Goal: Task Accomplishment & Management: Manage account settings

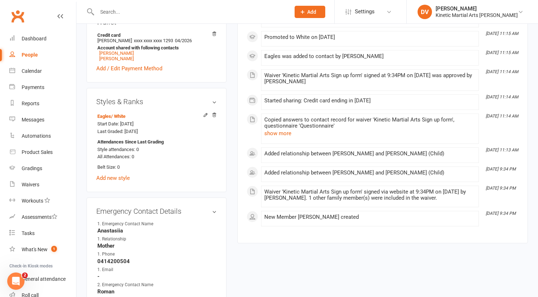
click at [127, 12] on input "text" at bounding box center [190, 12] width 191 height 10
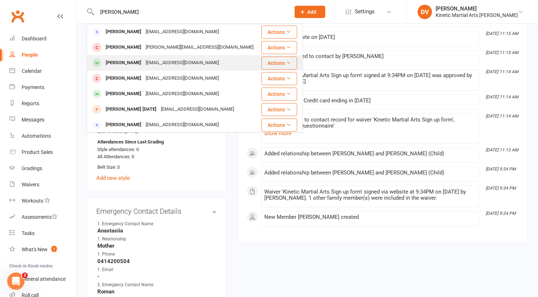
type input "[PERSON_NAME]"
click at [135, 69] on div "[PERSON_NAME] [EMAIL_ADDRESS][DOMAIN_NAME]" at bounding box center [174, 63] width 174 height 15
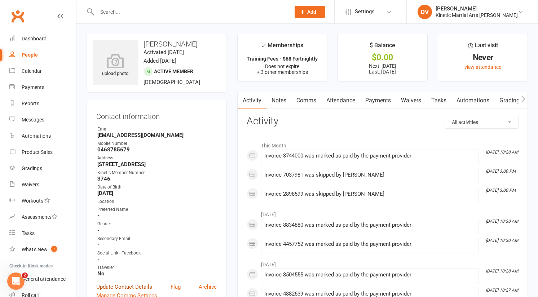
click at [119, 283] on link "Update Contact Details" at bounding box center [124, 287] width 56 height 9
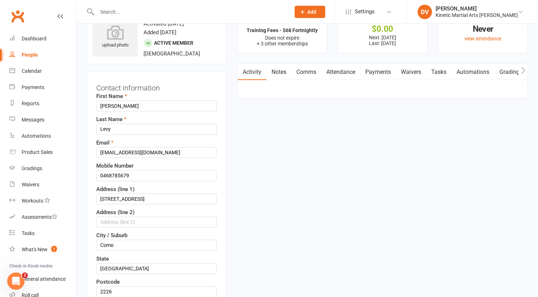
scroll to position [34, 0]
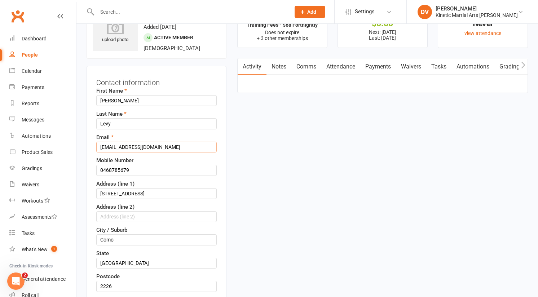
drag, startPoint x: 161, startPoint y: 147, endPoint x: 97, endPoint y: 146, distance: 63.9
click at [97, 146] on input "[EMAIL_ADDRESS][DOMAIN_NAME]" at bounding box center [156, 147] width 121 height 11
paste input "Oliverjlevy11"
type input "[EMAIL_ADDRESS][DOMAIN_NAME]"
drag, startPoint x: 134, startPoint y: 169, endPoint x: 88, endPoint y: 168, distance: 45.5
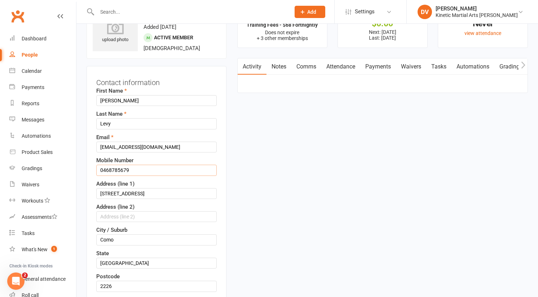
click at [88, 168] on div "Contact information First Name [PERSON_NAME] Last Name [PERSON_NAME] Email [EMA…" at bounding box center [157, 301] width 140 height 470
paste input "94 050 19"
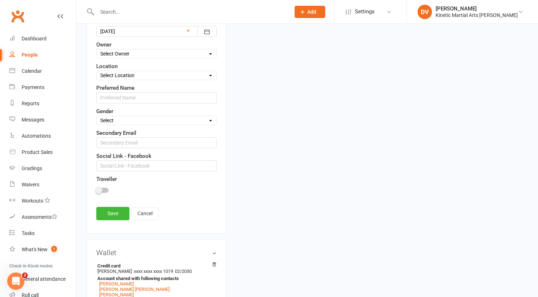
scroll to position [343, 0]
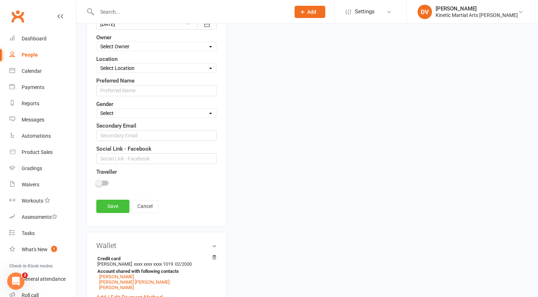
type input "0494 050 199"
click at [116, 207] on link "Save" at bounding box center [112, 206] width 33 height 13
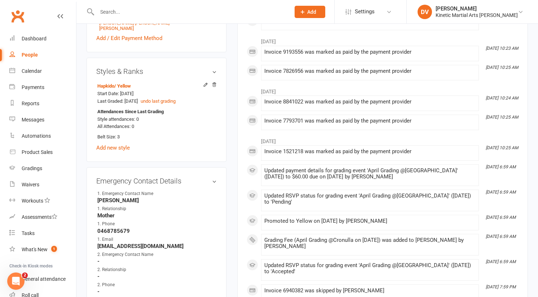
click at [127, 13] on input "text" at bounding box center [190, 12] width 191 height 10
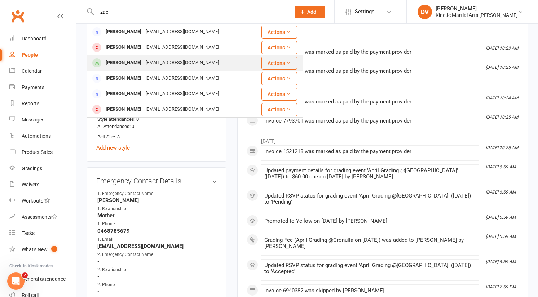
type input "zac"
click at [139, 59] on div "[PERSON_NAME]" at bounding box center [124, 63] width 40 height 10
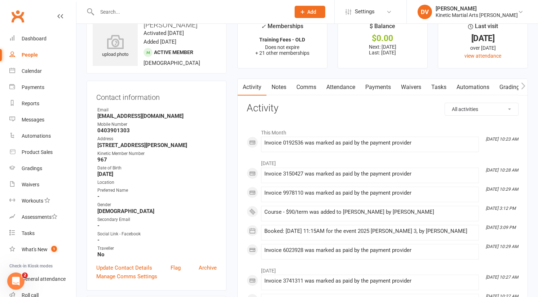
scroll to position [26, 0]
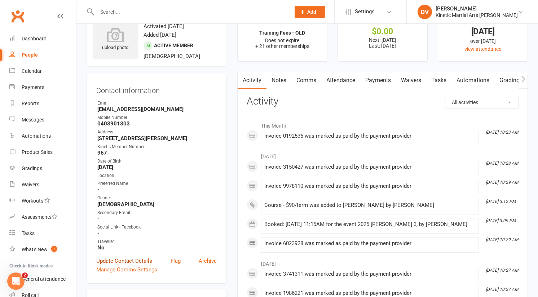
click at [136, 259] on link "Update Contact Details" at bounding box center [124, 261] width 56 height 9
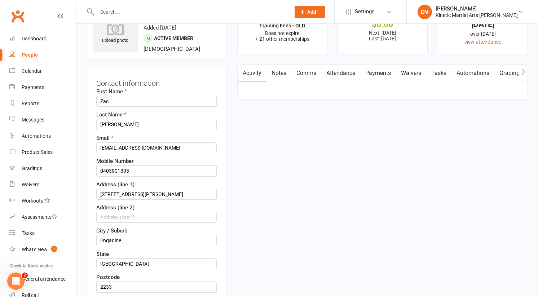
scroll to position [34, 0]
drag, startPoint x: 160, startPoint y: 147, endPoint x: 83, endPoint y: 147, distance: 77.2
paste input "[EMAIL_ADDRESS]"
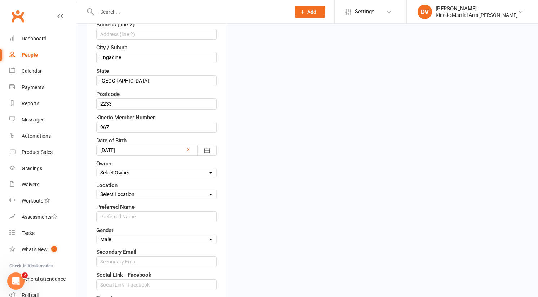
scroll to position [266, 0]
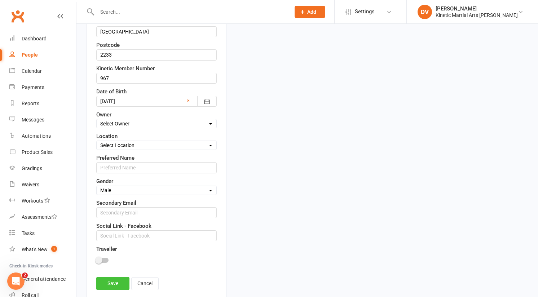
type input "[EMAIL_ADDRESS][DOMAIN_NAME]"
click at [115, 288] on link "Save" at bounding box center [112, 283] width 33 height 13
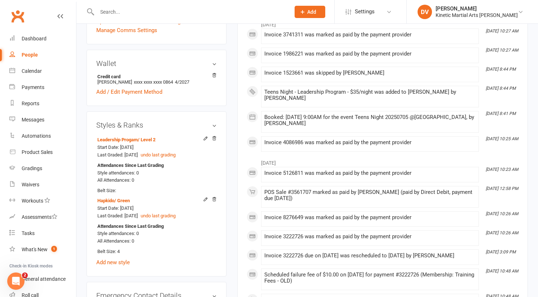
click at [178, 14] on input "text" at bounding box center [190, 12] width 191 height 10
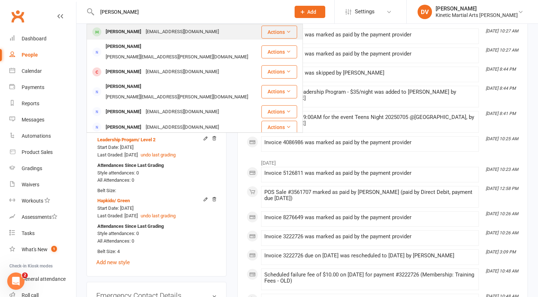
type input "[PERSON_NAME]"
click at [165, 29] on div "[EMAIL_ADDRESS][DOMAIN_NAME]" at bounding box center [183, 32] width 78 height 10
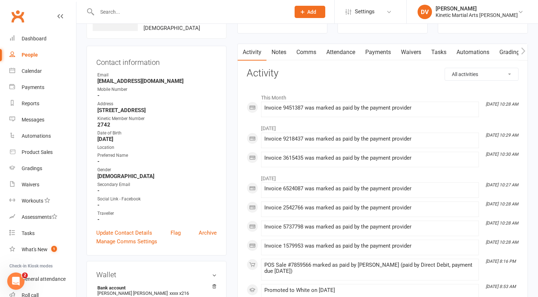
scroll to position [54, 0]
click at [137, 231] on link "Update Contact Details" at bounding box center [124, 232] width 56 height 9
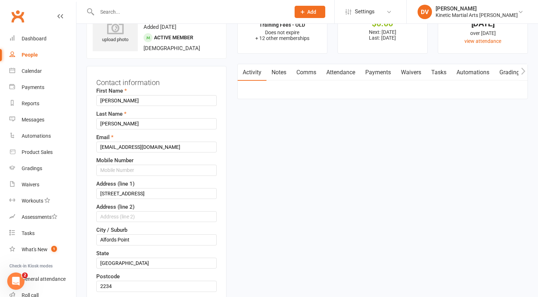
scroll to position [34, 0]
click at [140, 170] on input "text" at bounding box center [156, 170] width 121 height 11
paste input "[PHONE_NUMBER]"
type input "[PHONE_NUMBER]"
drag, startPoint x: 166, startPoint y: 149, endPoint x: 49, endPoint y: 146, distance: 116.6
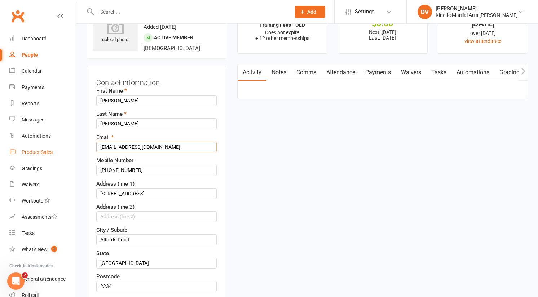
paste input "[EMAIL_ADDRESS]"
type input "[EMAIL_ADDRESS][DOMAIN_NAME]"
drag, startPoint x: 110, startPoint y: 170, endPoint x: 93, endPoint y: 170, distance: 17.0
click at [93, 170] on div "Contact information First Name [PERSON_NAME] Last Name [PERSON_NAME] Email [PER…" at bounding box center [157, 301] width 140 height 470
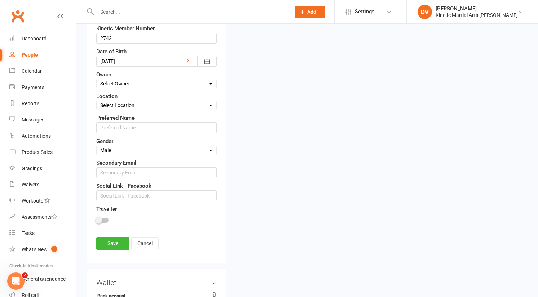
scroll to position [309, 0]
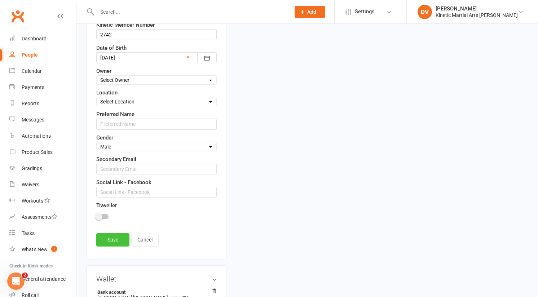
type input "0421 682 155"
click at [103, 240] on link "Save" at bounding box center [112, 239] width 33 height 13
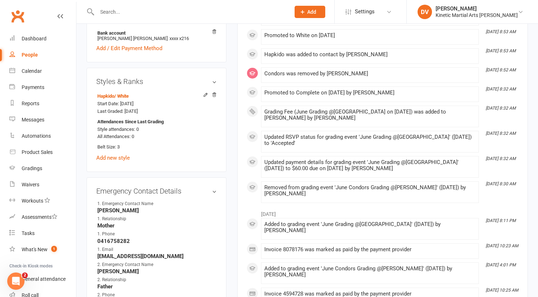
click at [192, 12] on input "text" at bounding box center [190, 12] width 191 height 10
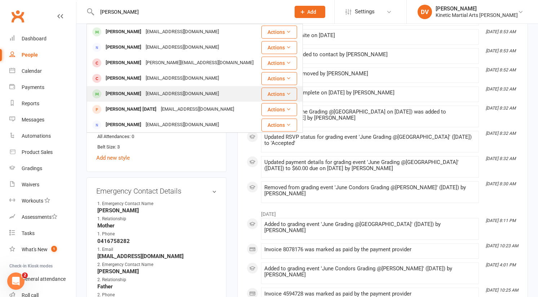
type input "[PERSON_NAME]"
click at [171, 89] on div "[EMAIL_ADDRESS][DOMAIN_NAME]" at bounding box center [183, 94] width 78 height 10
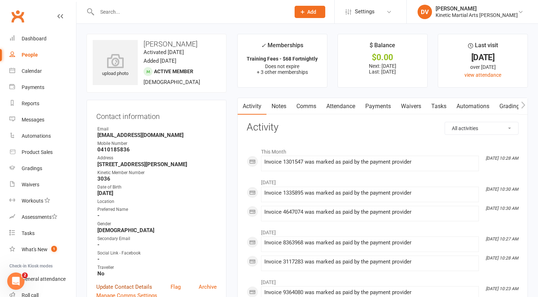
click at [121, 284] on link "Update Contact Details" at bounding box center [124, 287] width 56 height 9
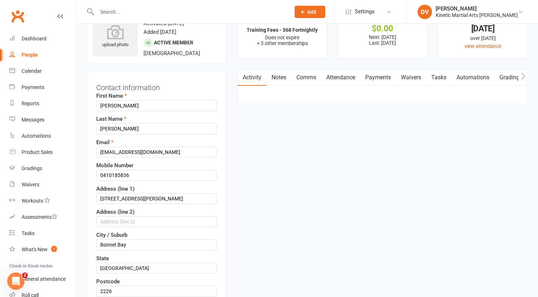
scroll to position [34, 0]
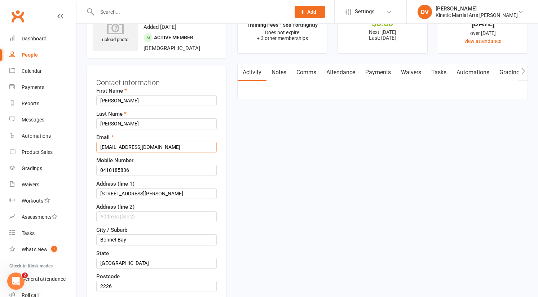
drag, startPoint x: 164, startPoint y: 147, endPoint x: 88, endPoint y: 143, distance: 76.3
click at [88, 143] on div "Contact information First Name [PERSON_NAME] Last Name [PERSON_NAME] Email [EMA…" at bounding box center [157, 301] width 140 height 470
paste input "[EMAIL_ADDRESS]"
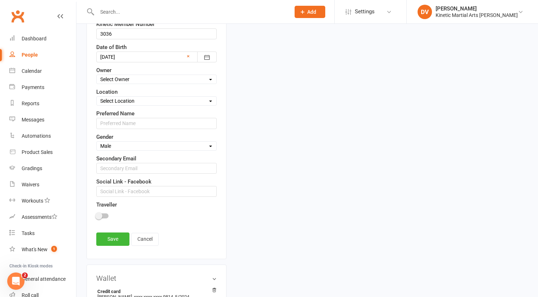
scroll to position [310, 0]
type input "[EMAIL_ADDRESS][DOMAIN_NAME]"
click at [113, 241] on link "Save" at bounding box center [112, 238] width 33 height 13
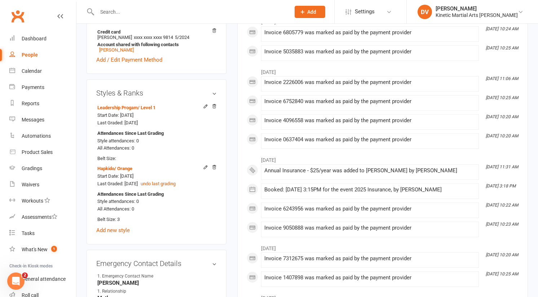
click at [184, 8] on input "text" at bounding box center [190, 12] width 191 height 10
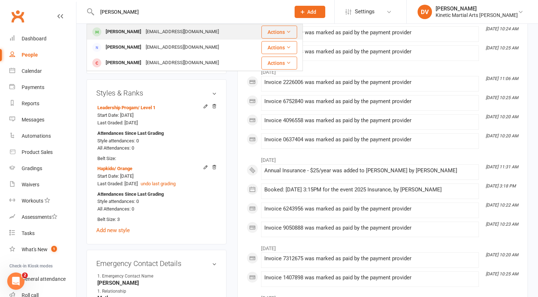
type input "[PERSON_NAME]"
click at [144, 29] on div "[EMAIL_ADDRESS][DOMAIN_NAME]" at bounding box center [183, 32] width 78 height 10
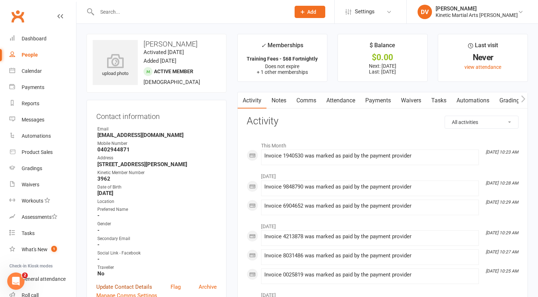
click at [120, 283] on link "Update Contact Details" at bounding box center [124, 287] width 56 height 9
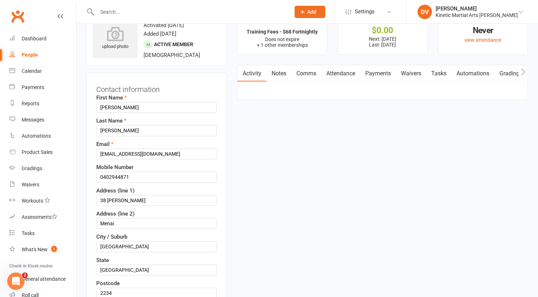
scroll to position [34, 0]
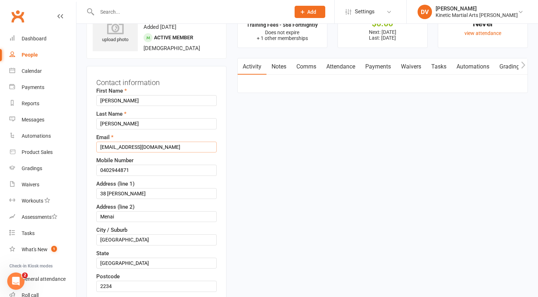
drag, startPoint x: 160, startPoint y: 147, endPoint x: 79, endPoint y: 145, distance: 80.5
paste input "Hey hey 0481 218 551 mitchellbeverly @[DOMAIN_NAME]"
click at [151, 147] on input "Hey hey 0481 218 551 mitchellbeverly @[DOMAIN_NAME]" at bounding box center [156, 147] width 121 height 11
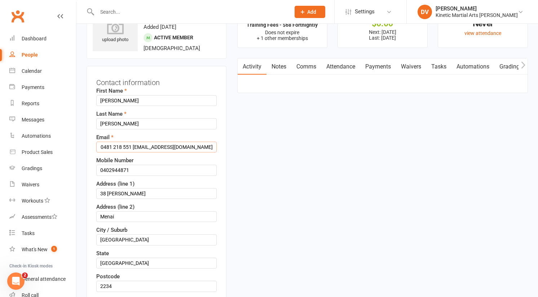
scroll to position [0, 35]
click at [116, 147] on input "Hey hey 0481 218 551 [EMAIL_ADDRESS][DOMAIN_NAME]" at bounding box center [156, 147] width 121 height 11
type input "[EMAIL_ADDRESS][DOMAIN_NAME]"
drag, startPoint x: 144, startPoint y: 167, endPoint x: 67, endPoint y: 167, distance: 76.9
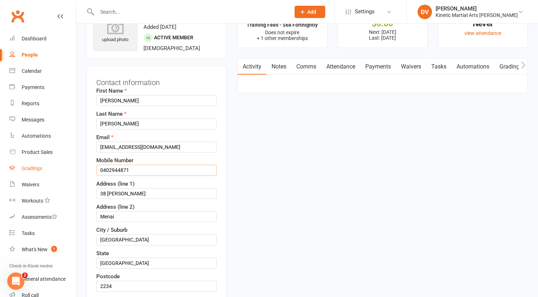
paste input "81 218 55"
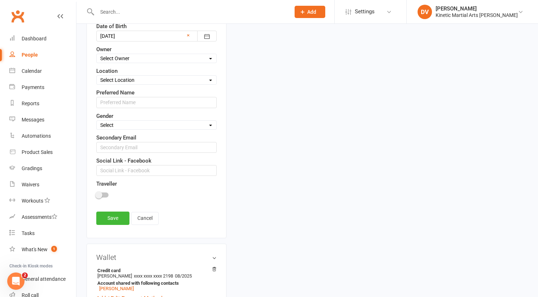
scroll to position [332, 0]
type input "0481 218 551"
click at [122, 214] on link "Save" at bounding box center [112, 217] width 33 height 13
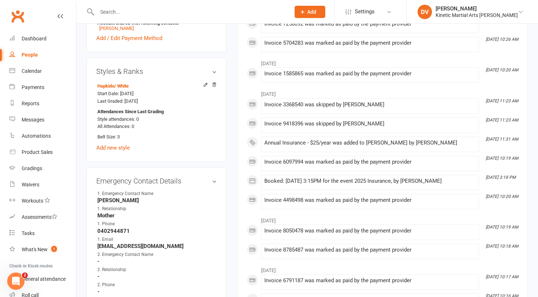
click at [165, 11] on input "text" at bounding box center [190, 12] width 191 height 10
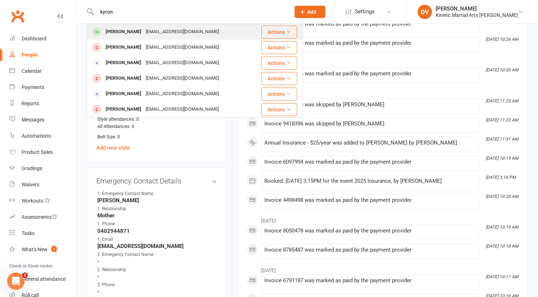
type input "kyron"
click at [152, 29] on div "[EMAIL_ADDRESS][DOMAIN_NAME]" at bounding box center [183, 32] width 78 height 10
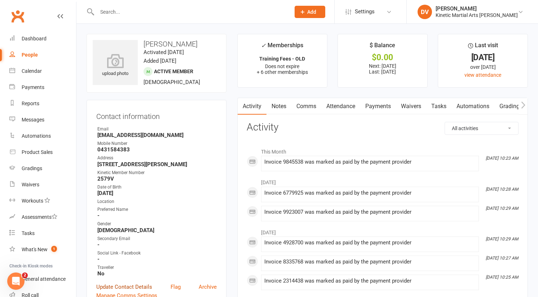
click at [142, 284] on link "Update Contact Details" at bounding box center [124, 287] width 56 height 9
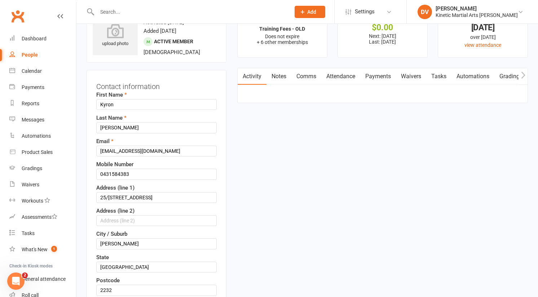
scroll to position [34, 0]
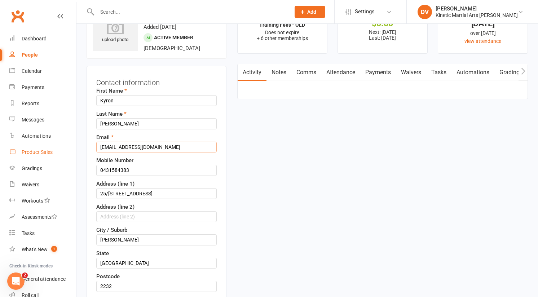
drag, startPoint x: 159, startPoint y: 147, endPoint x: 58, endPoint y: 147, distance: 100.7
paste input "[EMAIL_ADDRESS][PERSON_NAME]"
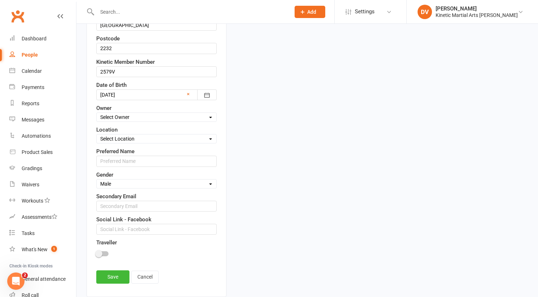
scroll to position [279, 0]
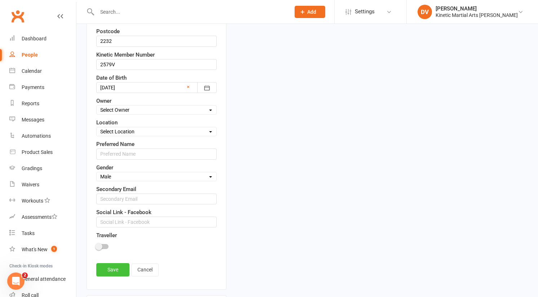
type input "[EMAIL_ADDRESS][PERSON_NAME][DOMAIN_NAME]"
click at [114, 275] on link "Save" at bounding box center [112, 269] width 33 height 13
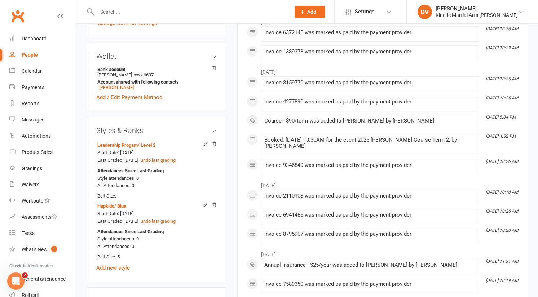
click at [145, 18] on div at bounding box center [186, 11] width 199 height 23
click at [148, 10] on input "text" at bounding box center [190, 12] width 191 height 10
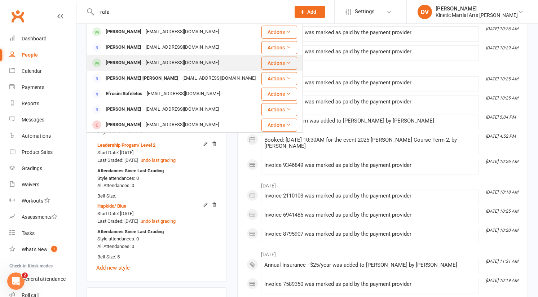
type input "rafa"
click at [126, 61] on div "[PERSON_NAME]" at bounding box center [124, 63] width 40 height 10
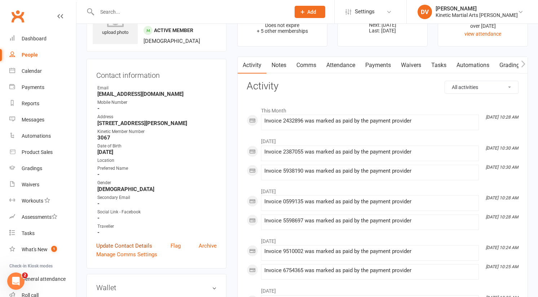
click at [132, 244] on link "Update Contact Details" at bounding box center [124, 246] width 56 height 9
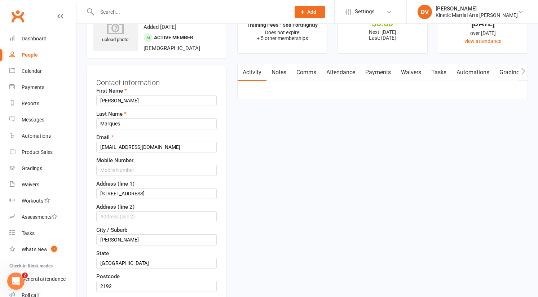
scroll to position [34, 0]
click at [147, 172] on input "text" at bounding box center [156, 170] width 121 height 11
paste input "0450 530 171"
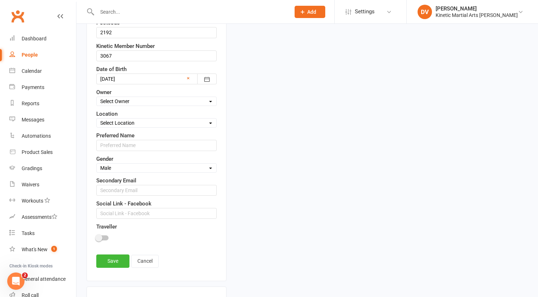
scroll to position [288, 0]
type input "0450 530 171"
click at [121, 258] on link "Save" at bounding box center [112, 260] width 33 height 13
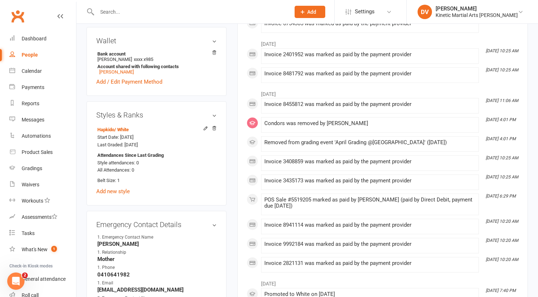
click at [138, 12] on input "text" at bounding box center [190, 12] width 191 height 10
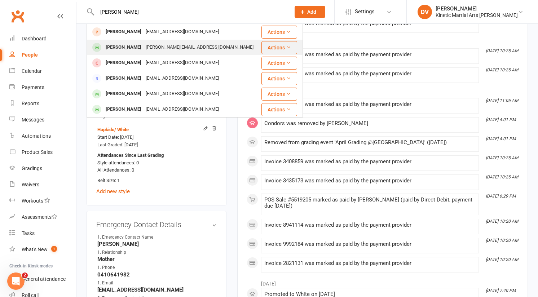
type input "[PERSON_NAME]"
click at [144, 48] on div "[PERSON_NAME][EMAIL_ADDRESS][DOMAIN_NAME]" at bounding box center [200, 47] width 112 height 10
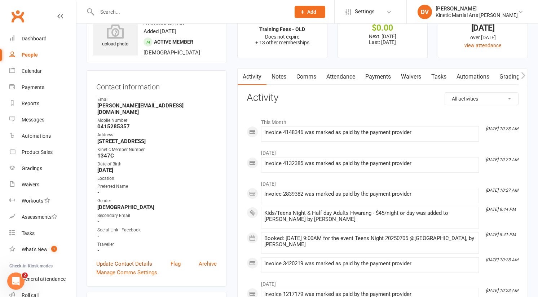
click at [147, 260] on link "Update Contact Details" at bounding box center [124, 264] width 56 height 9
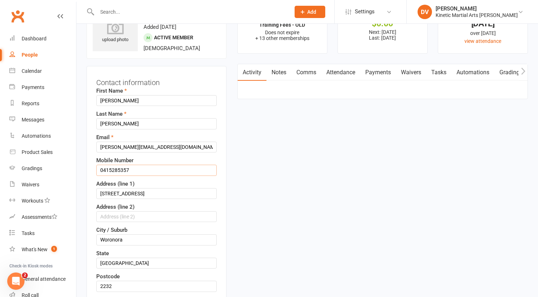
drag, startPoint x: 144, startPoint y: 170, endPoint x: 82, endPoint y: 169, distance: 61.7
paste input "50 973 363"
type input "0450 973 363"
drag, startPoint x: 167, startPoint y: 148, endPoint x: 39, endPoint y: 148, distance: 128.5
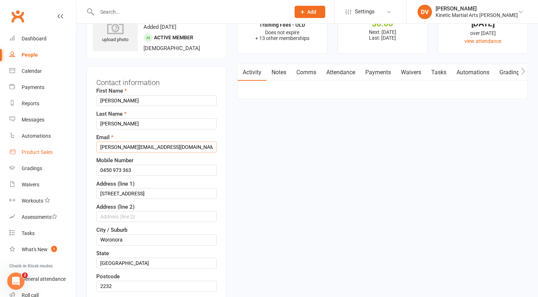
paste input "[PERSON_NAME].[PERSON_NAME]"
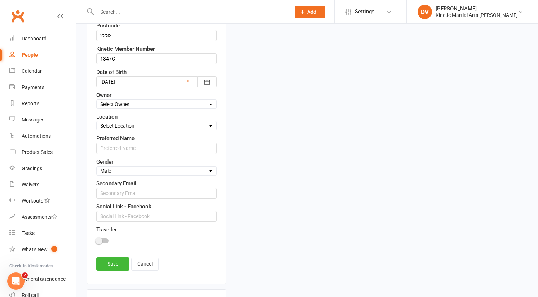
scroll to position [285, 0]
type input "[PERSON_NAME][EMAIL_ADDRESS][PERSON_NAME][DOMAIN_NAME]"
click at [113, 261] on link "Save" at bounding box center [112, 263] width 33 height 13
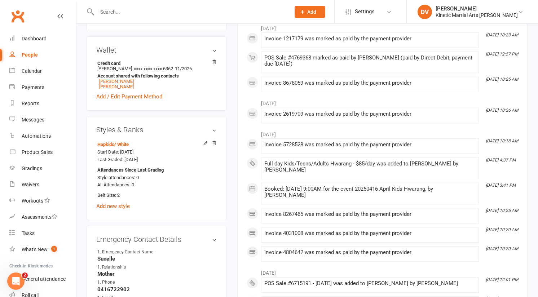
click at [165, 14] on input "text" at bounding box center [190, 12] width 191 height 10
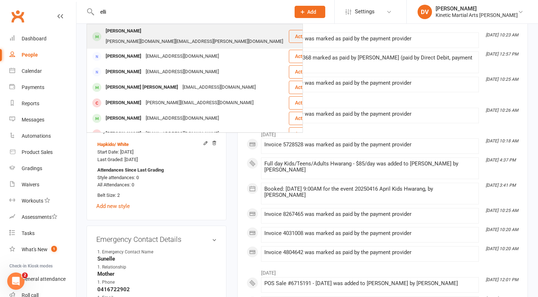
type input "elli"
click at [166, 36] on div "[PERSON_NAME][DOMAIN_NAME][EMAIL_ADDRESS][PERSON_NAME][DOMAIN_NAME]" at bounding box center [195, 41] width 182 height 10
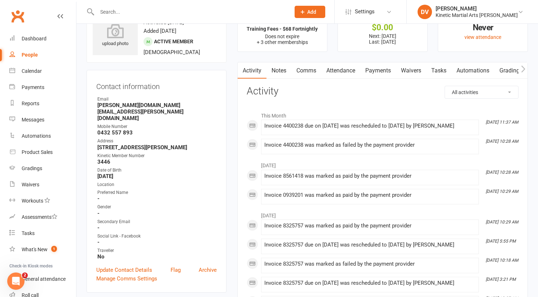
scroll to position [30, 0]
click at [140, 266] on link "Update Contact Details" at bounding box center [124, 270] width 56 height 9
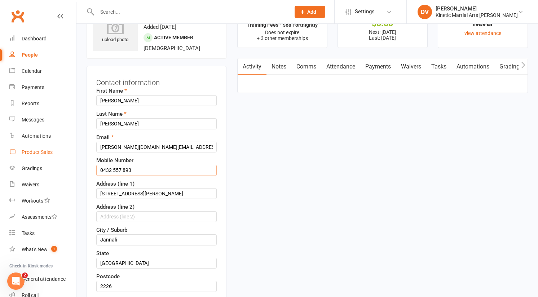
drag, startPoint x: 160, startPoint y: 168, endPoint x: 35, endPoint y: 154, distance: 126.3
paste input "76 301 358"
type input "0476 301 358"
drag, startPoint x: 180, startPoint y: 145, endPoint x: 32, endPoint y: 140, distance: 148.1
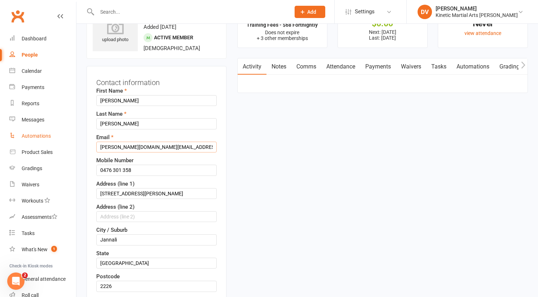
paste input "[PERSON_NAME][EMAIL_ADDRESS][PERSON_NAME][DOMAIN_NAME]"
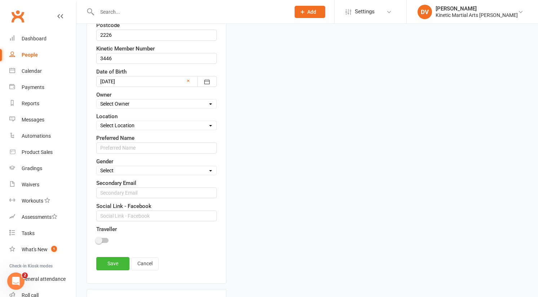
scroll to position [290, 0]
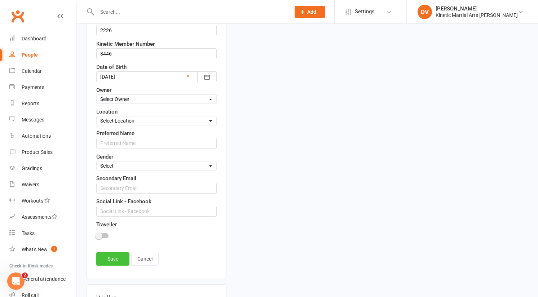
type input "[PERSON_NAME][EMAIL_ADDRESS][PERSON_NAME][DOMAIN_NAME]"
click at [121, 259] on link "Save" at bounding box center [112, 259] width 33 height 13
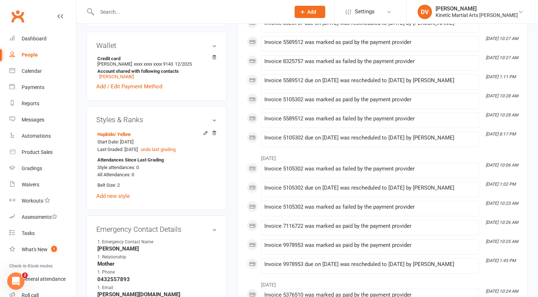
click at [174, 12] on input "text" at bounding box center [190, 12] width 191 height 10
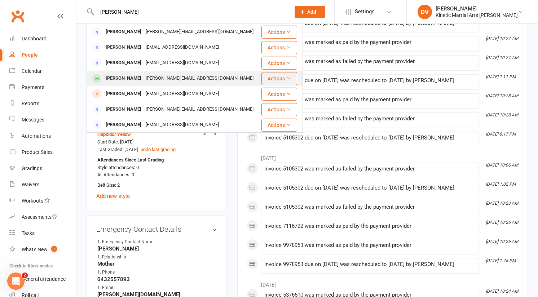
type input "[PERSON_NAME]"
click at [167, 73] on div "[PERSON_NAME][EMAIL_ADDRESS][DOMAIN_NAME]" at bounding box center [200, 78] width 112 height 10
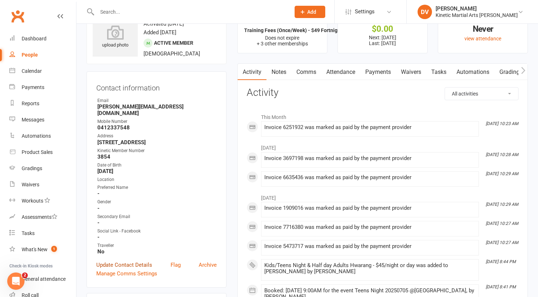
click at [136, 261] on link "Update Contact Details" at bounding box center [124, 265] width 56 height 9
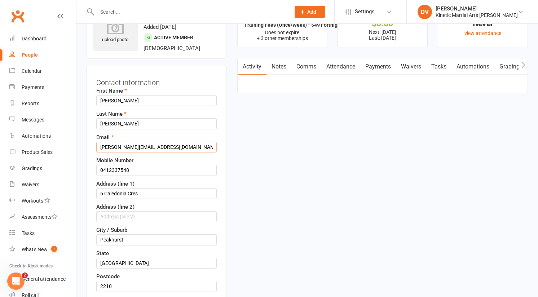
drag, startPoint x: 164, startPoint y: 145, endPoint x: 77, endPoint y: 145, distance: 87.3
paste input "jonathonmcwaters"
type input "[EMAIL_ADDRESS][DOMAIN_NAME]"
drag, startPoint x: 139, startPoint y: 171, endPoint x: 54, endPoint y: 167, distance: 85.3
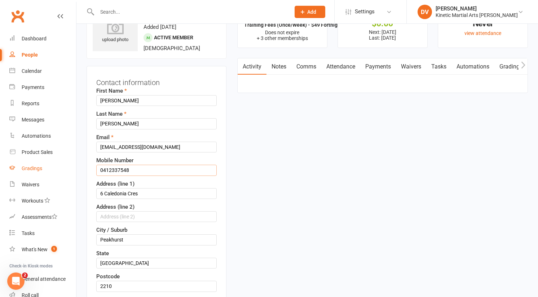
paste input "9403089"
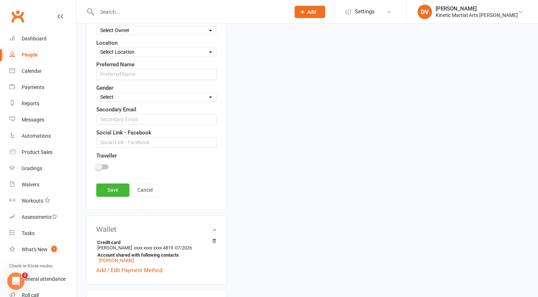
scroll to position [361, 0]
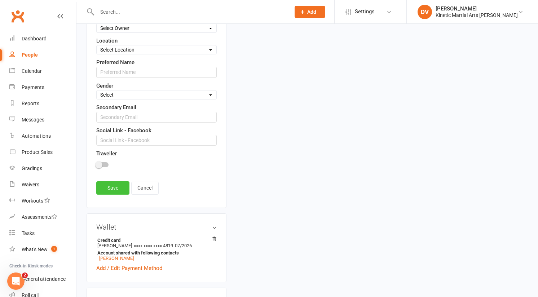
type input "0494030898"
click at [126, 185] on link "Save" at bounding box center [112, 188] width 33 height 13
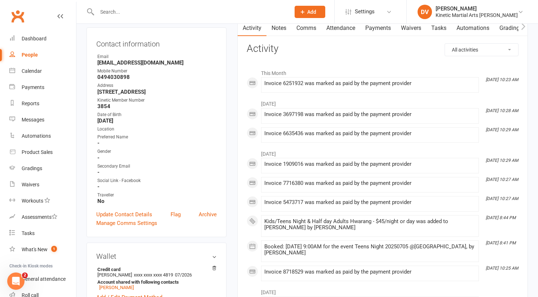
scroll to position [0, 0]
